Goal: Information Seeking & Learning: Learn about a topic

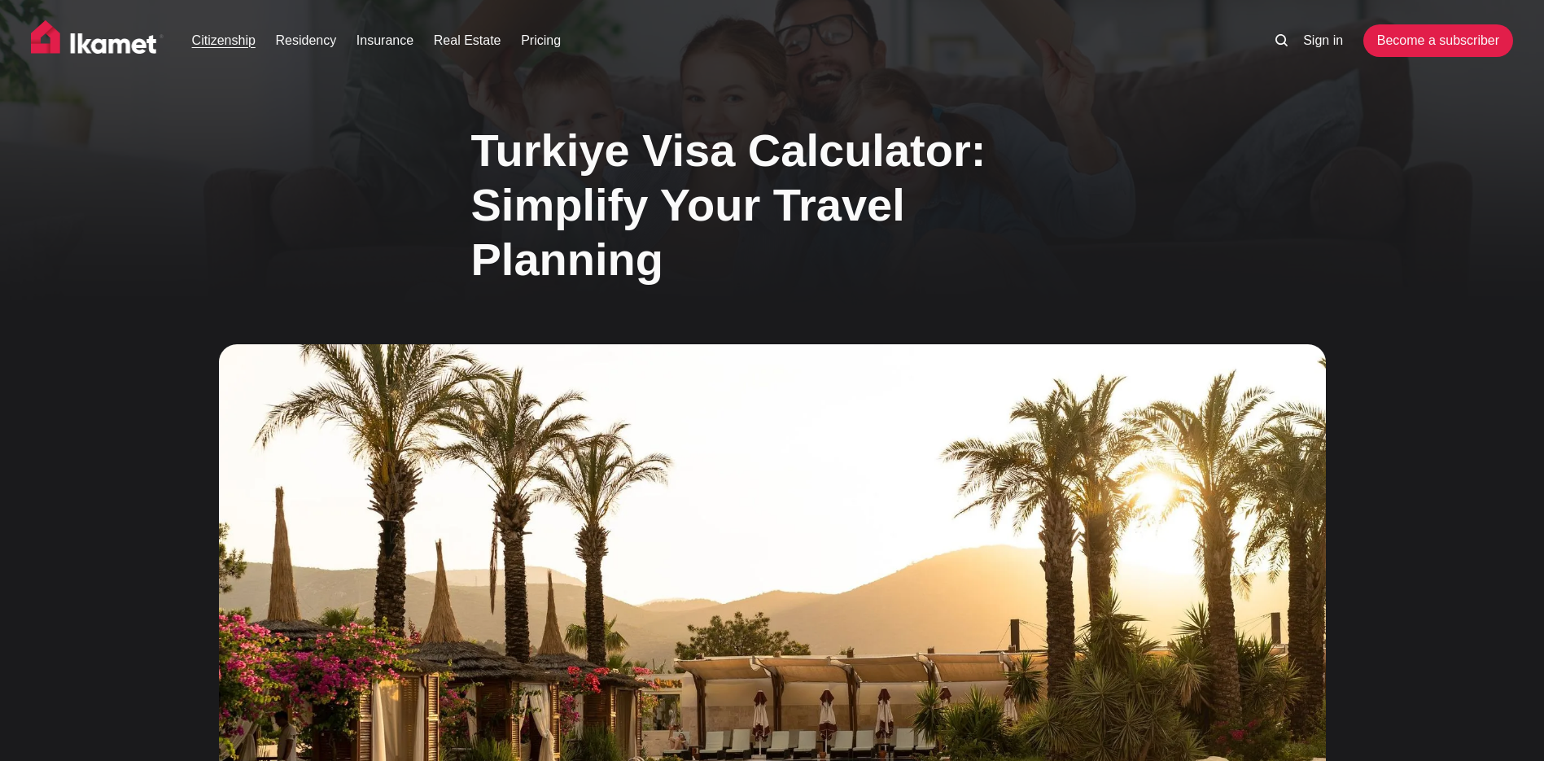
click at [229, 41] on link "Citizenship" at bounding box center [223, 41] width 63 height 20
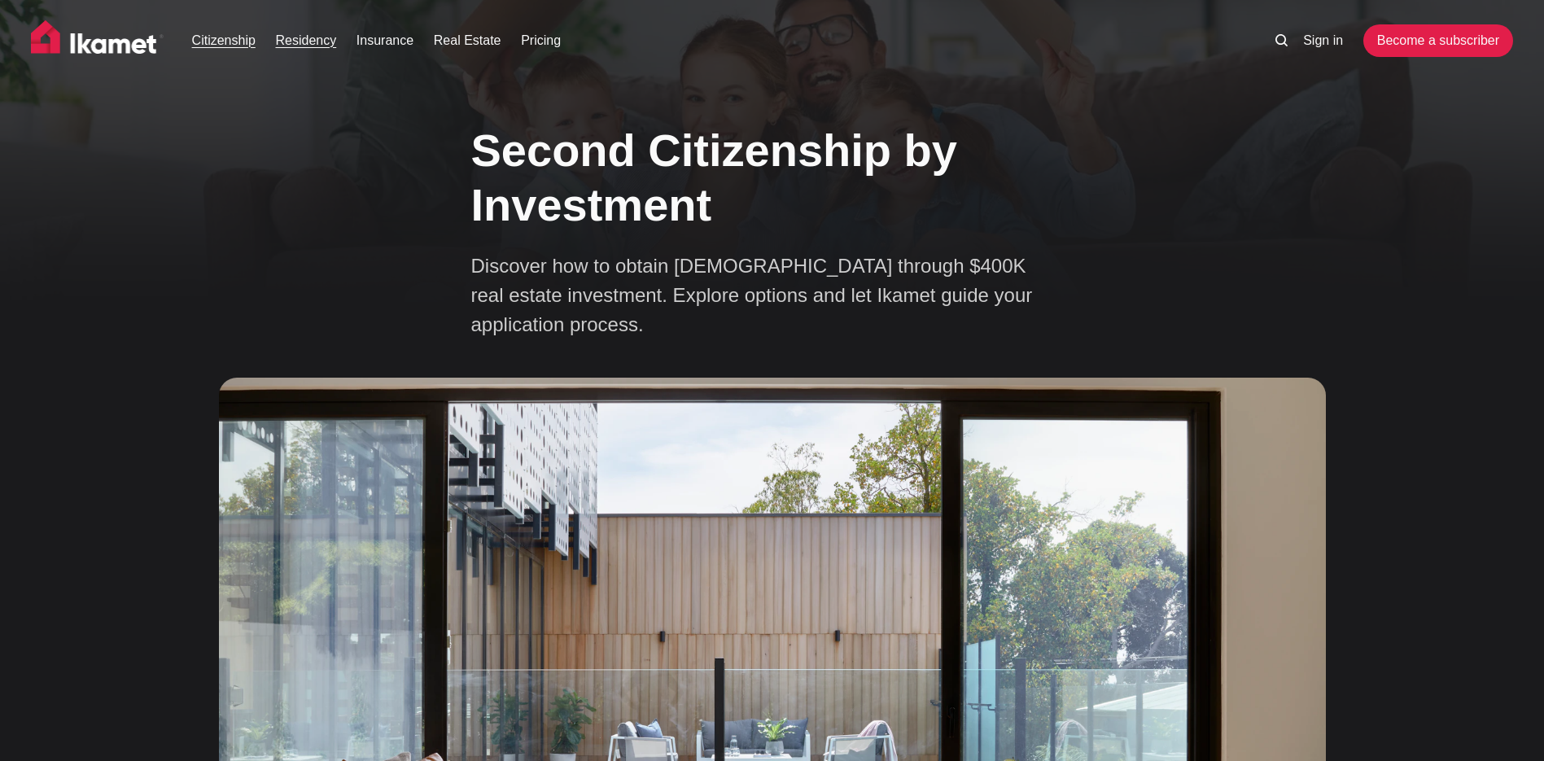
click at [303, 40] on link "Residency" at bounding box center [306, 41] width 61 height 20
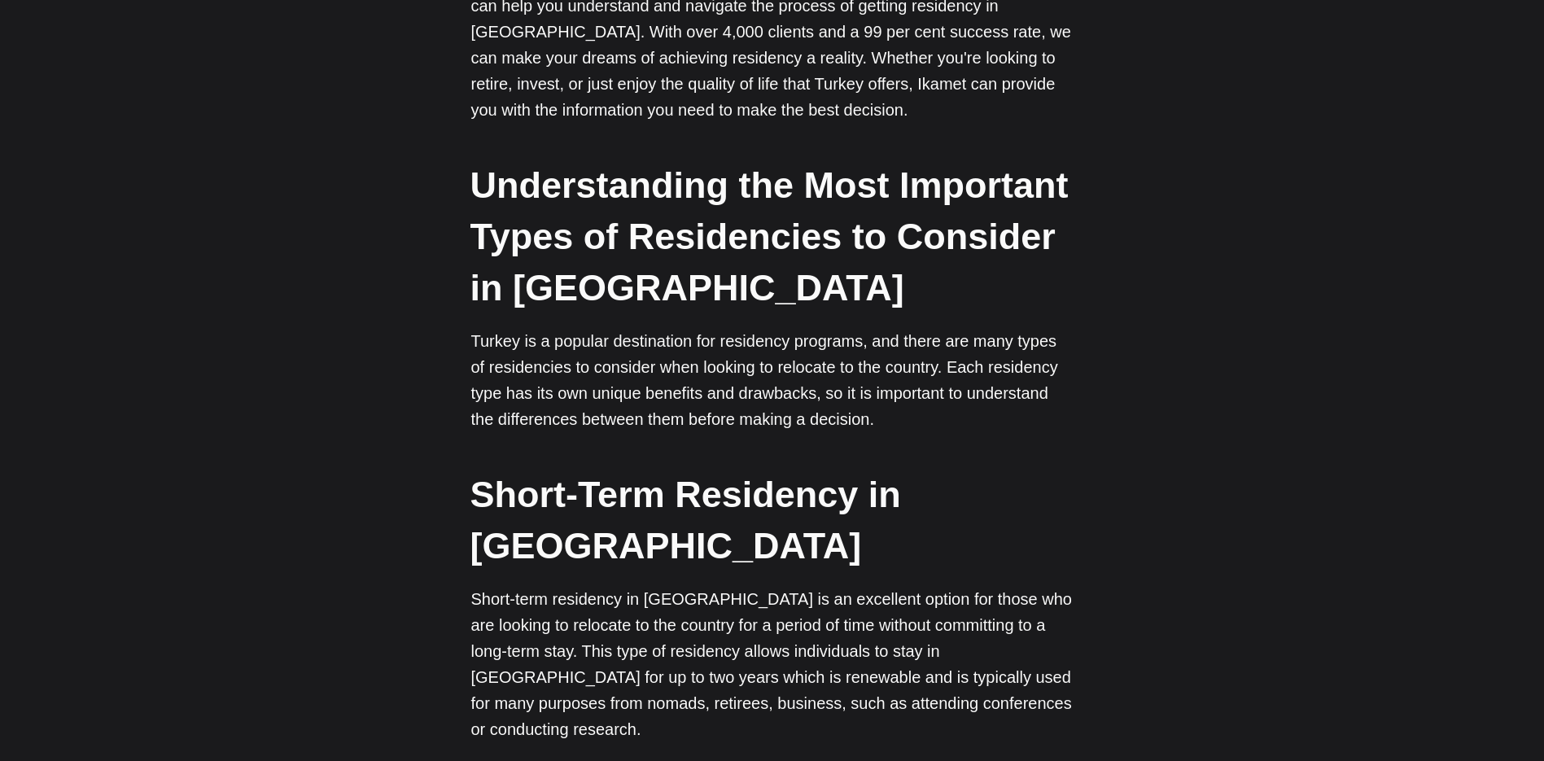
scroll to position [441, 0]
